Goal: Navigation & Orientation: Find specific page/section

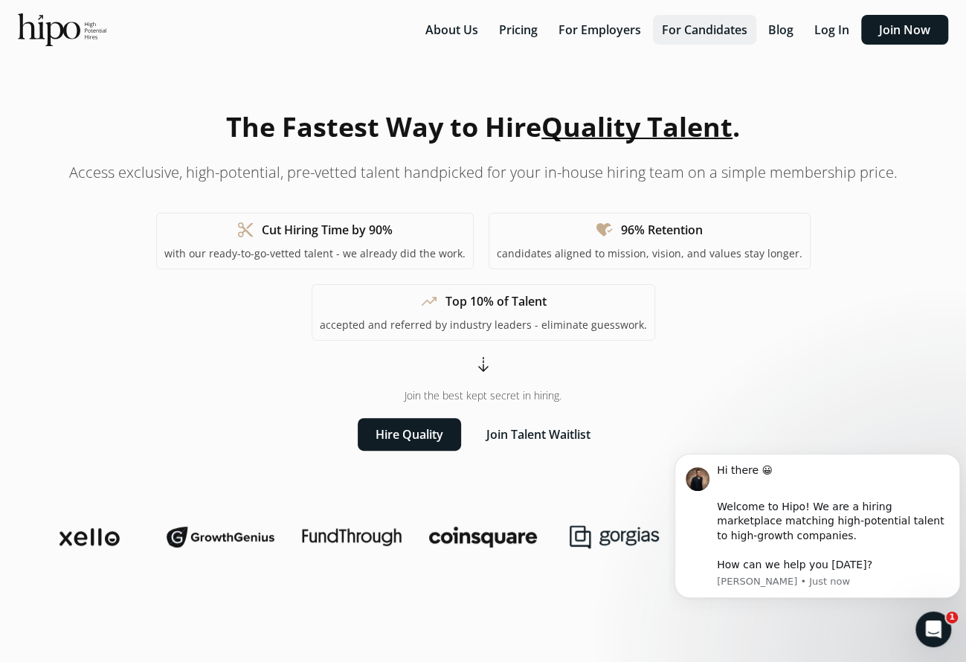
click at [718, 36] on button "For Candidates" at bounding box center [704, 30] width 103 height 30
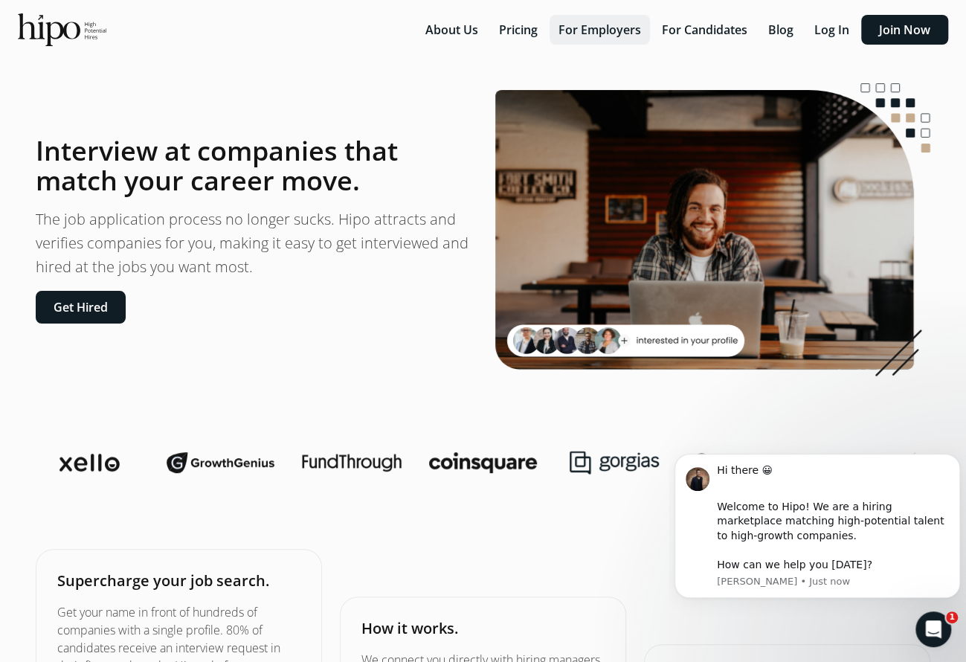
click at [607, 28] on button "For Employers" at bounding box center [599, 30] width 100 height 30
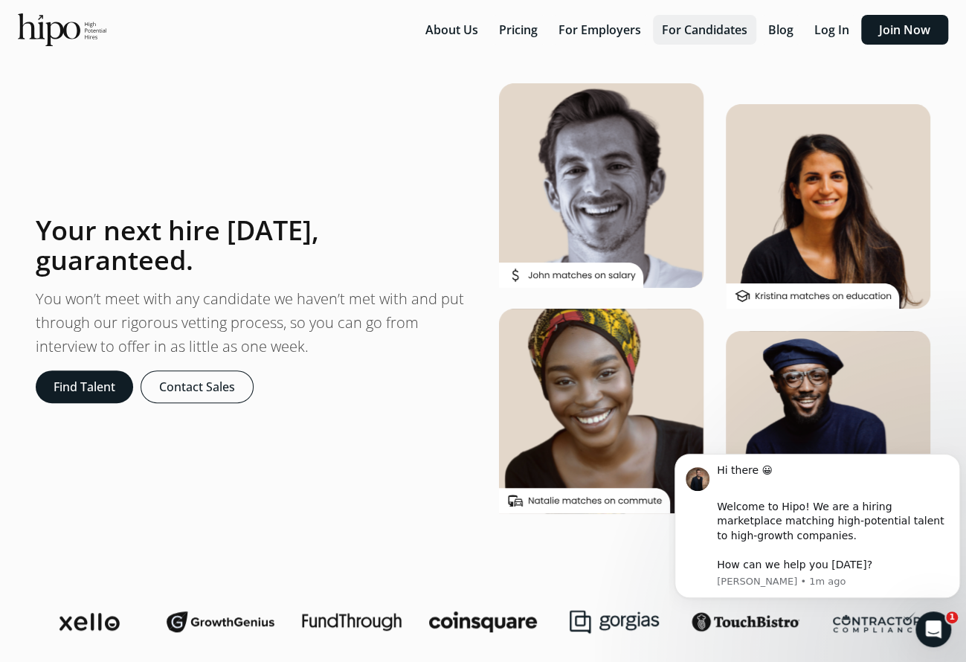
click at [729, 36] on button "For Candidates" at bounding box center [704, 30] width 103 height 30
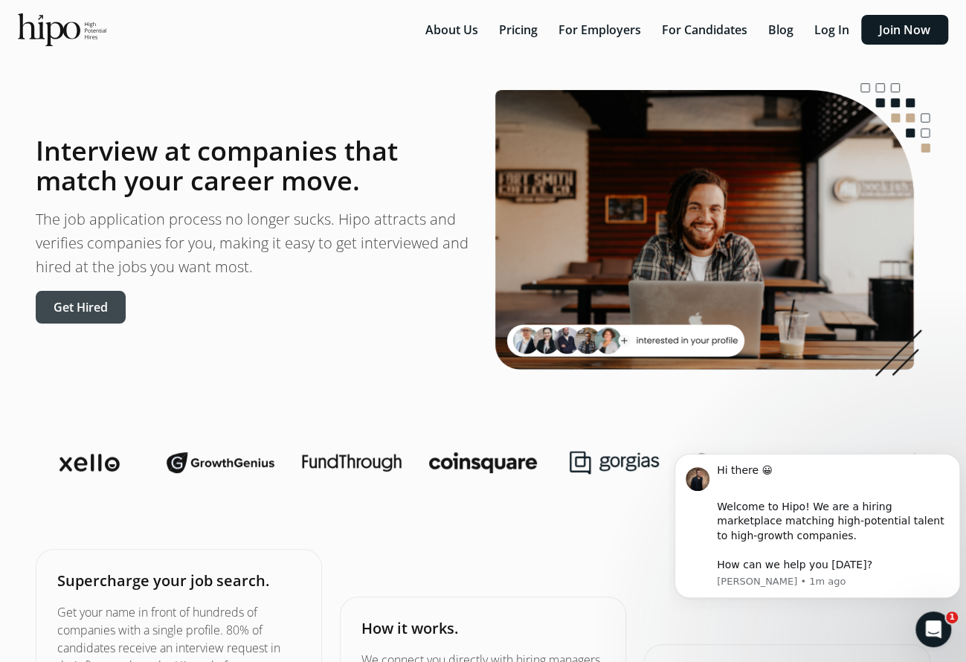
click at [78, 312] on button "Get Hired" at bounding box center [81, 307] width 90 height 33
